Goal: Task Accomplishment & Management: Use online tool/utility

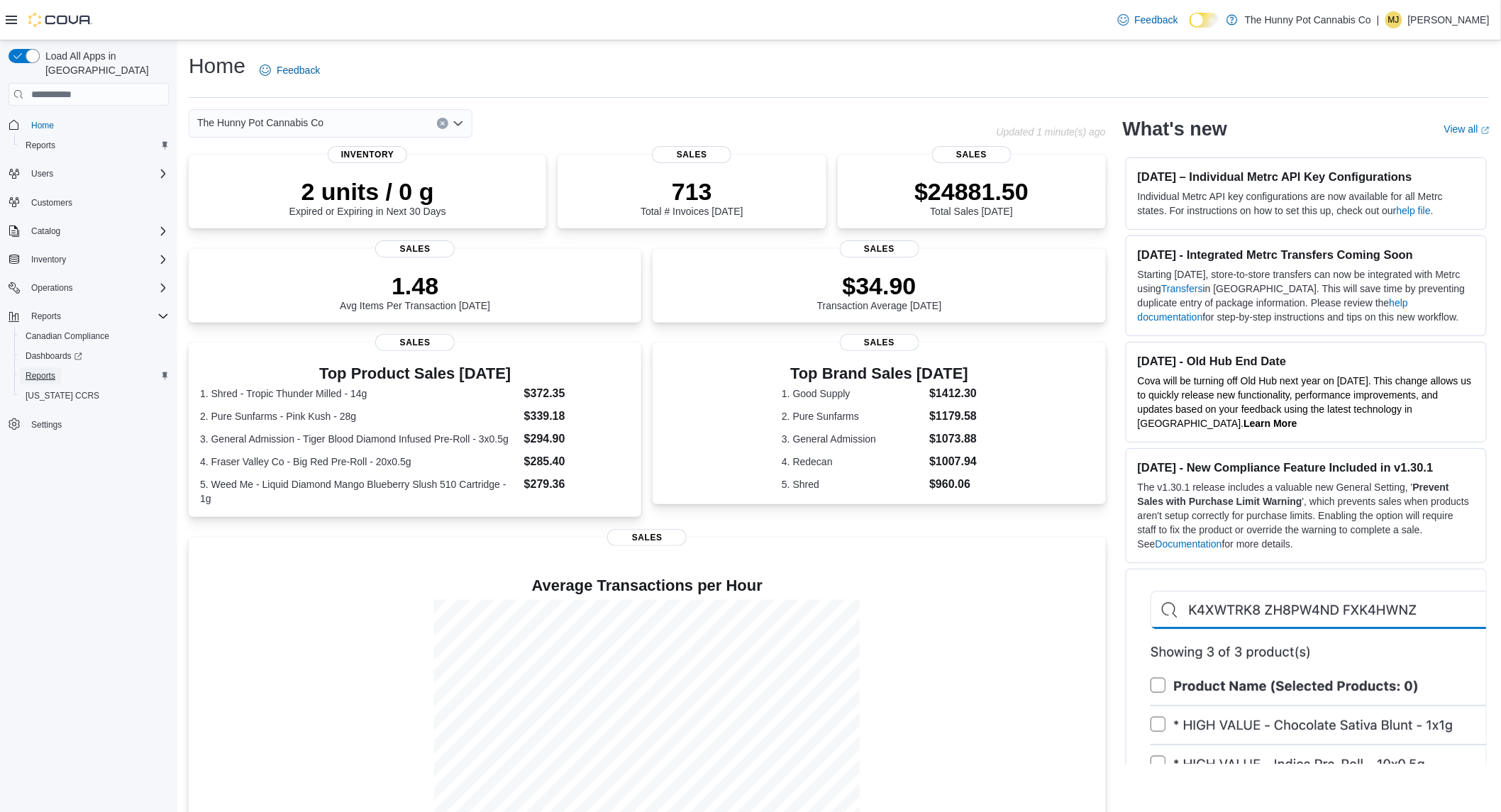
click at [47, 371] on span "Reports" at bounding box center [40, 376] width 30 height 11
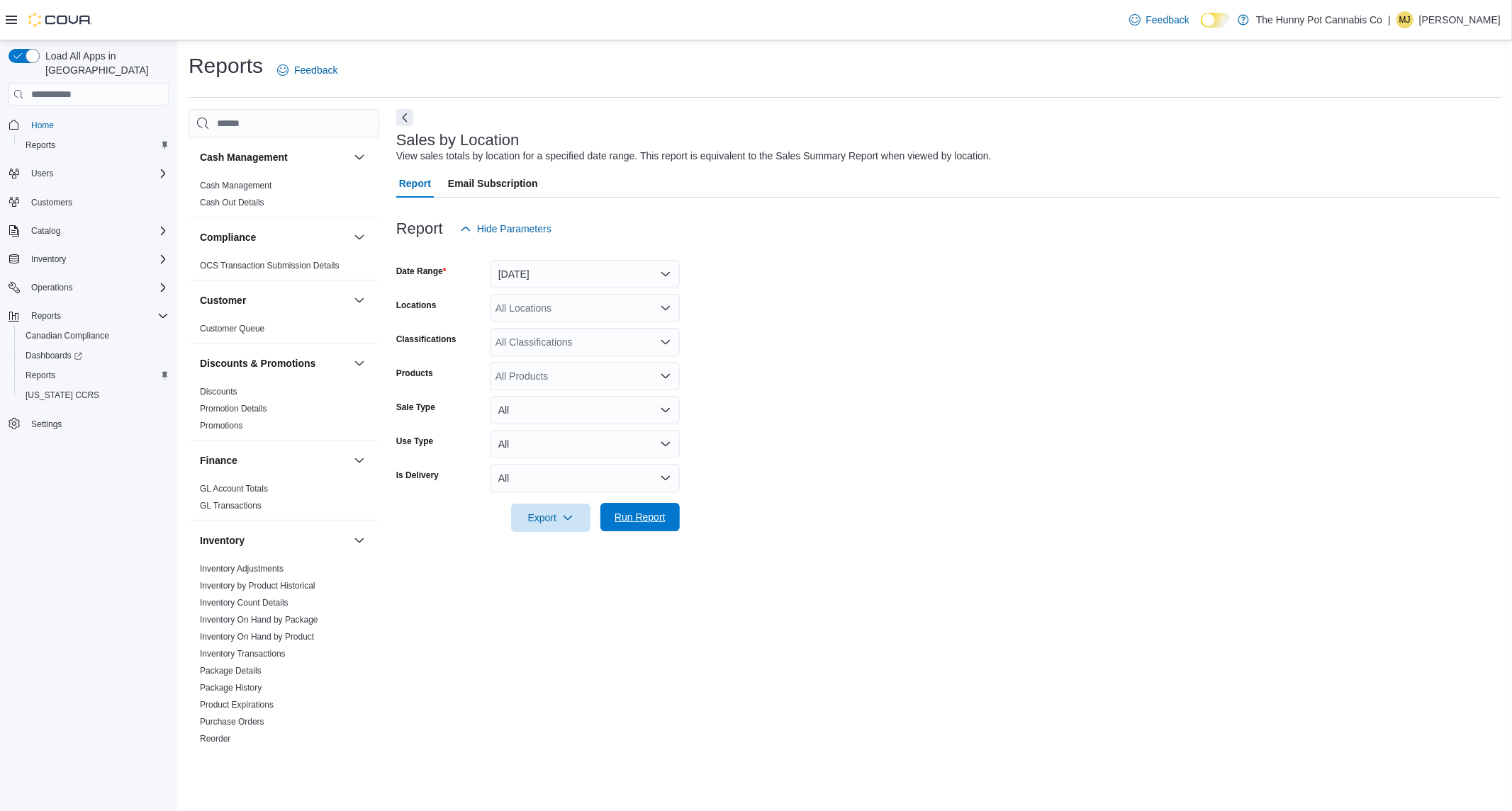
click at [651, 509] on span "Run Report" at bounding box center [641, 518] width 63 height 29
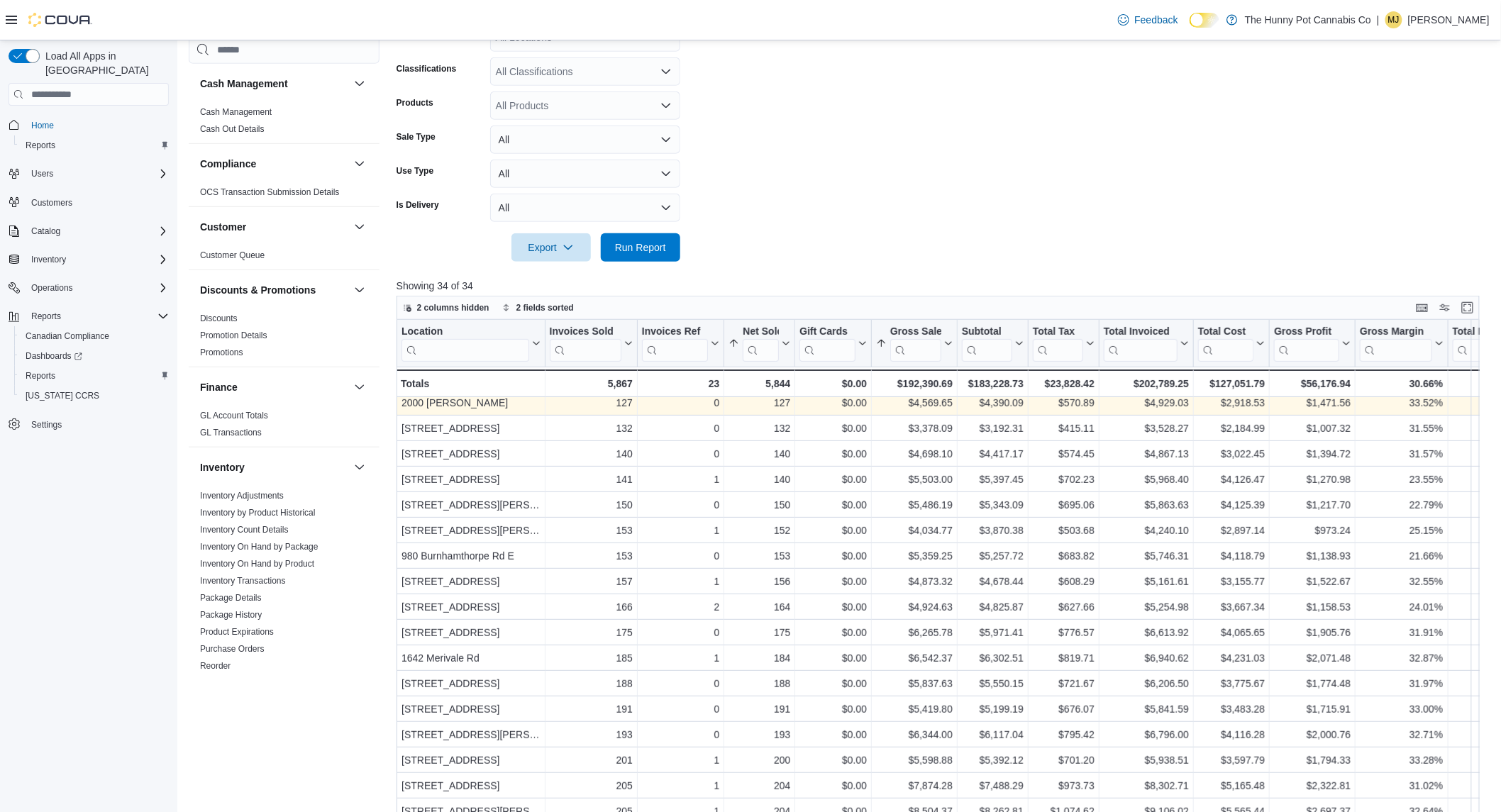
scroll to position [327, 0]
